Goal: Browse casually

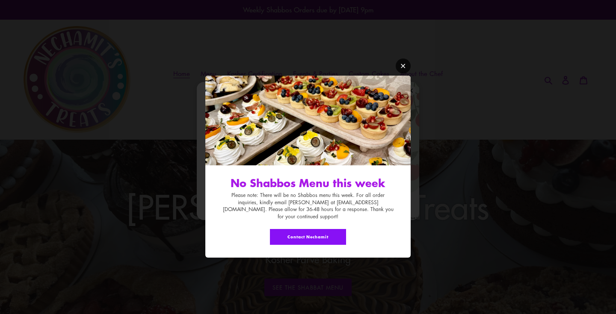
click at [403, 69] on icon "Modal window" at bounding box center [403, 66] width 6 height 6
